Goal: Find specific page/section: Find specific page/section

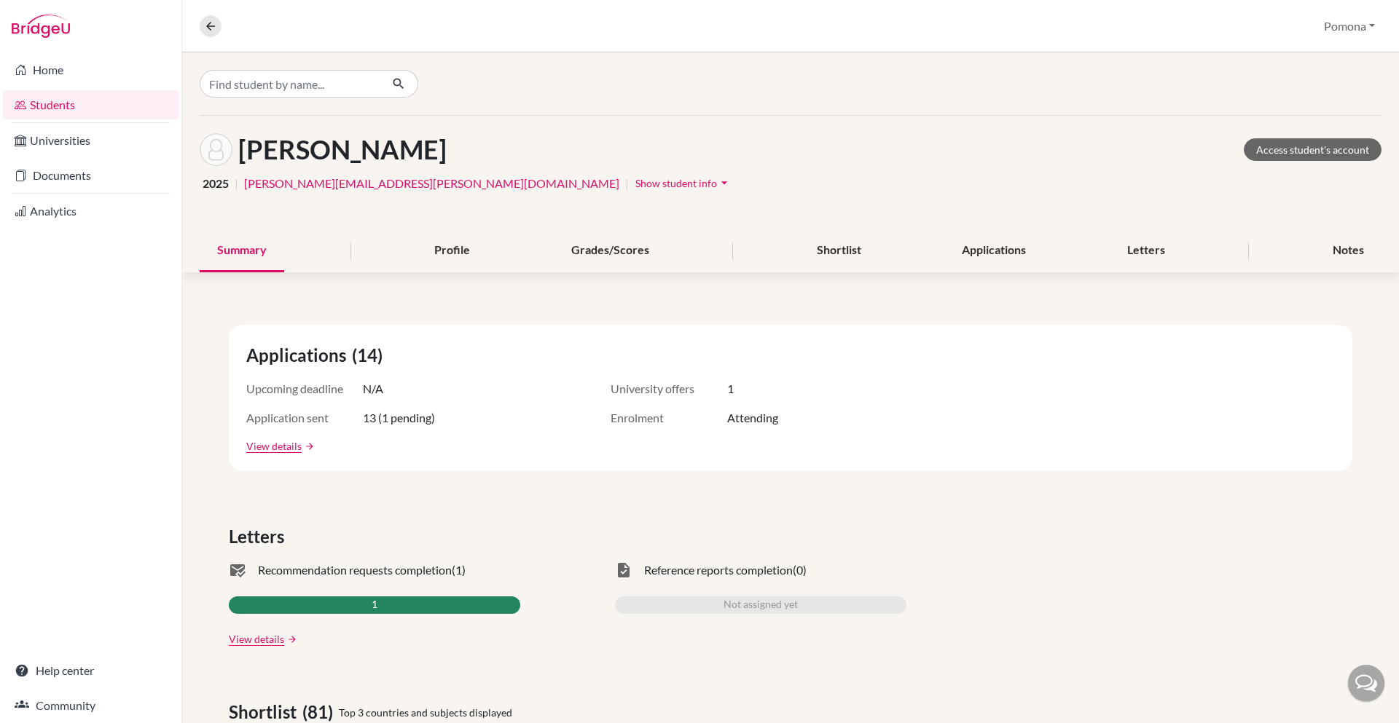
click at [527, 117] on div "[PERSON_NAME] Access student's account 2025 | [PERSON_NAME][EMAIL_ADDRESS][PERS…" at bounding box center [790, 173] width 1217 height 114
click at [208, 26] on icon at bounding box center [210, 26] width 13 height 13
click at [60, 75] on link "Home" at bounding box center [91, 69] width 176 height 29
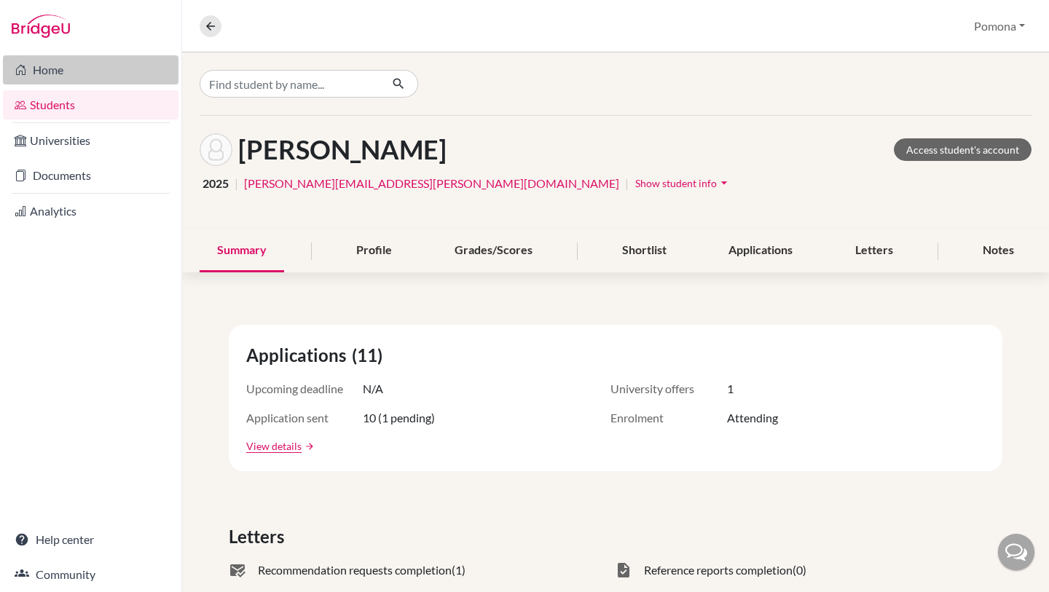
click at [67, 79] on link "Home" at bounding box center [91, 69] width 176 height 29
